Goal: Find specific page/section: Find specific page/section

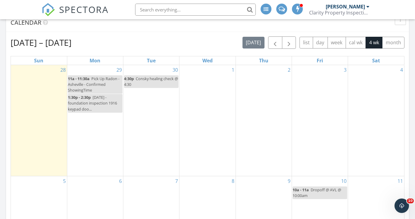
scroll to position [268, 0]
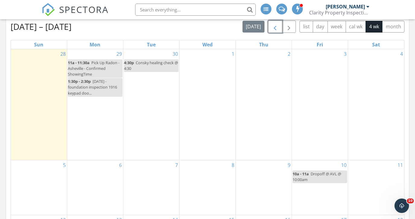
click at [277, 29] on span "button" at bounding box center [275, 26] width 7 height 7
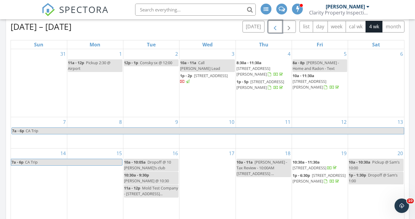
click at [274, 30] on span "button" at bounding box center [275, 26] width 7 height 7
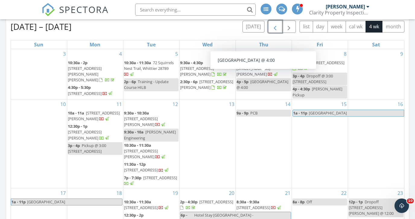
click at [275, 22] on button "button" at bounding box center [275, 27] width 14 height 12
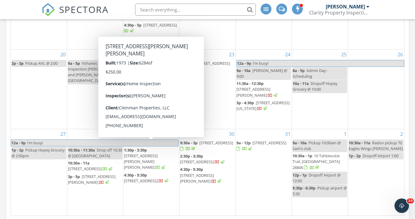
scroll to position [366, 0]
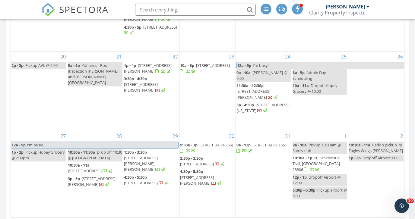
click at [88, 171] on span "865 Lakeshore Dr , Asheville 28804" at bounding box center [85, 170] width 34 height 5
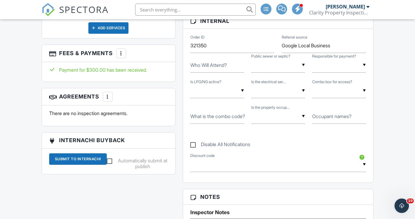
scroll to position [327, 0]
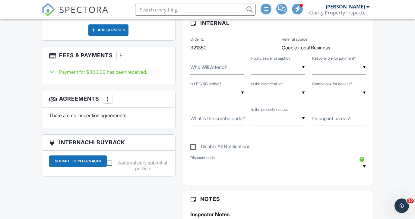
click at [124, 58] on div "More" at bounding box center [121, 56] width 10 height 10
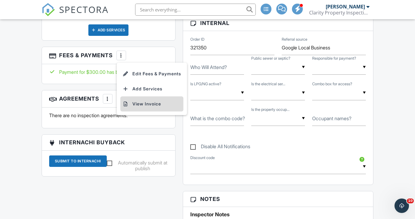
click at [133, 105] on li "View Invoice" at bounding box center [151, 104] width 63 height 15
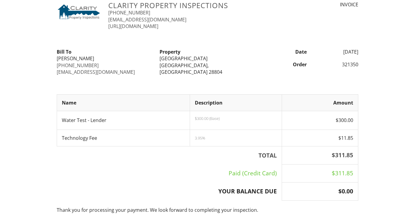
scroll to position [13, 0]
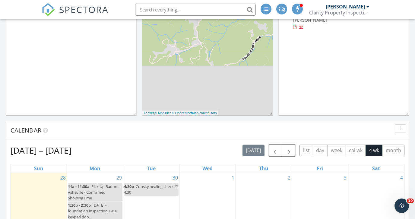
scroll to position [135, 0]
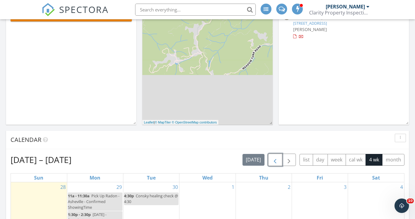
click at [276, 157] on span "button" at bounding box center [275, 160] width 7 height 7
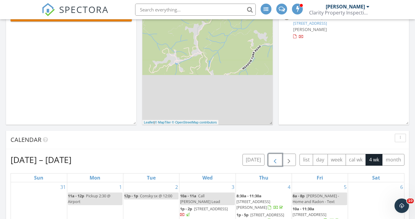
click at [276, 157] on span "button" at bounding box center [275, 160] width 7 height 7
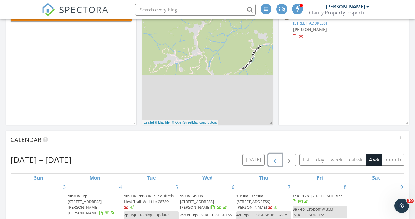
click at [276, 157] on span "button" at bounding box center [275, 160] width 7 height 7
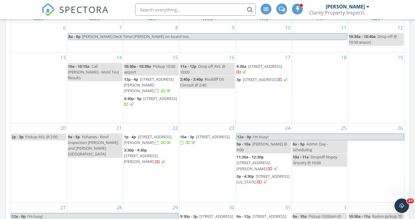
scroll to position [295, 0]
